Goal: Task Accomplishment & Management: Manage account settings

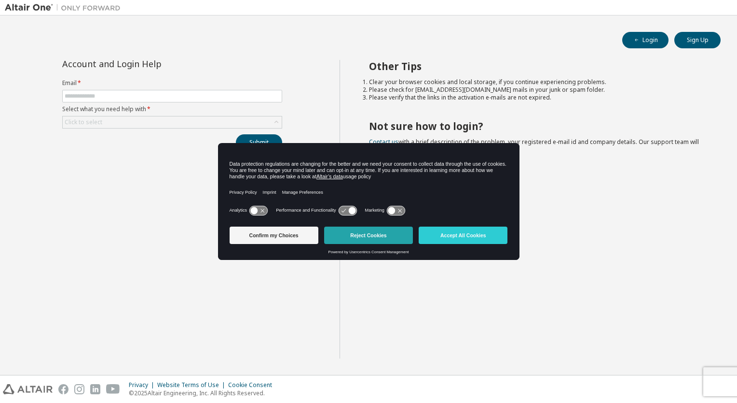
click at [367, 229] on button "Reject Cookies" at bounding box center [368, 234] width 89 height 17
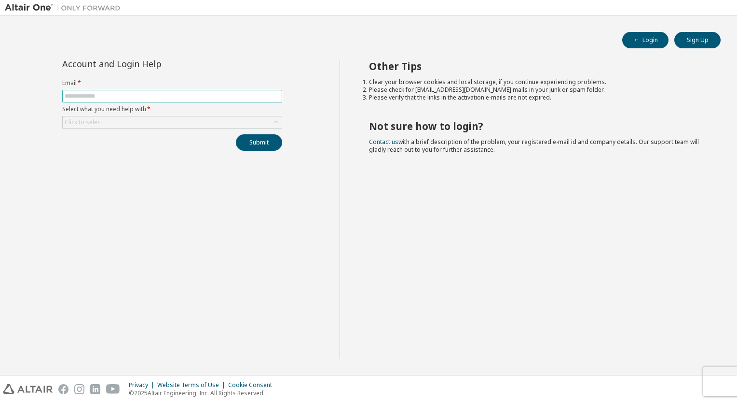
click at [247, 96] on input "text" at bounding box center [172, 96] width 215 height 8
type input "**********"
click at [275, 123] on icon at bounding box center [277, 122] width 10 height 10
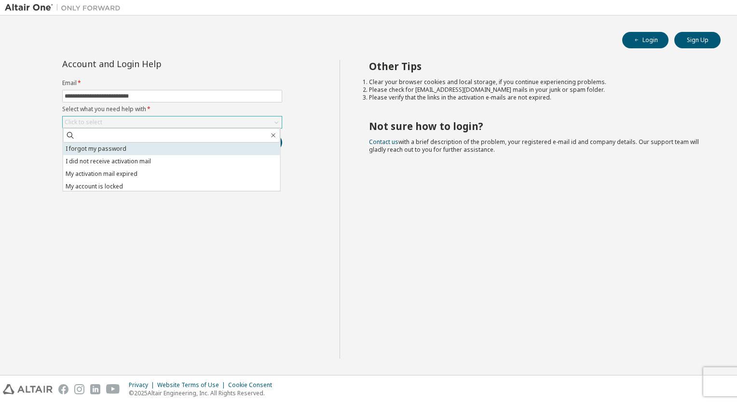
click at [205, 148] on li "I forgot my password" at bounding box center [171, 148] width 217 height 13
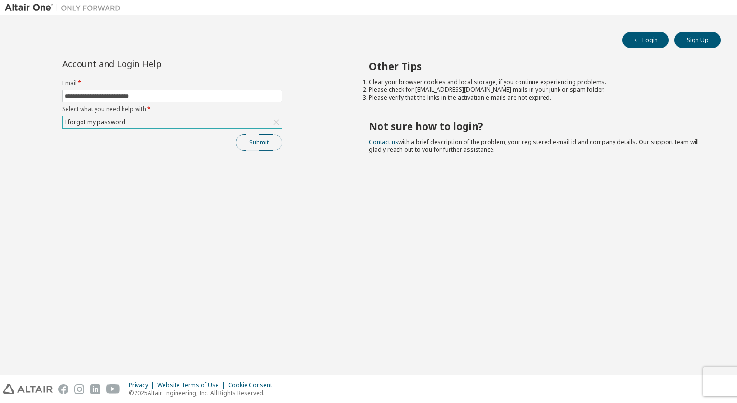
click at [262, 141] on button "Submit" at bounding box center [259, 142] width 46 height 16
click at [643, 37] on button "Login" at bounding box center [646, 40] width 46 height 16
